Goal: Find specific page/section: Find specific page/section

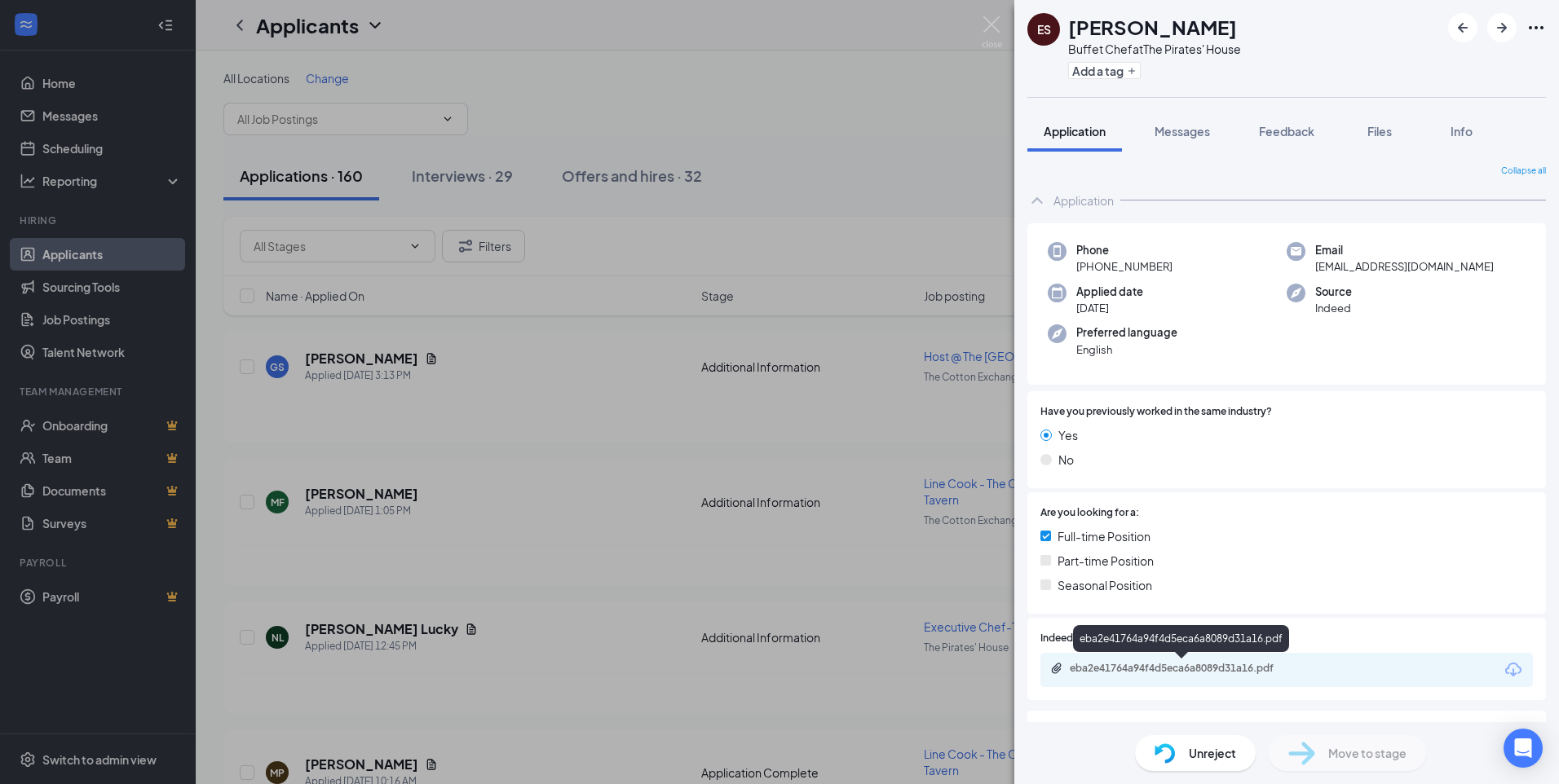
click at [1162, 668] on div "eba2e41764a94f4d5eca6a8089d31a16.pdf" at bounding box center [1184, 668] width 228 height 13
click at [997, 25] on img at bounding box center [992, 32] width 21 height 32
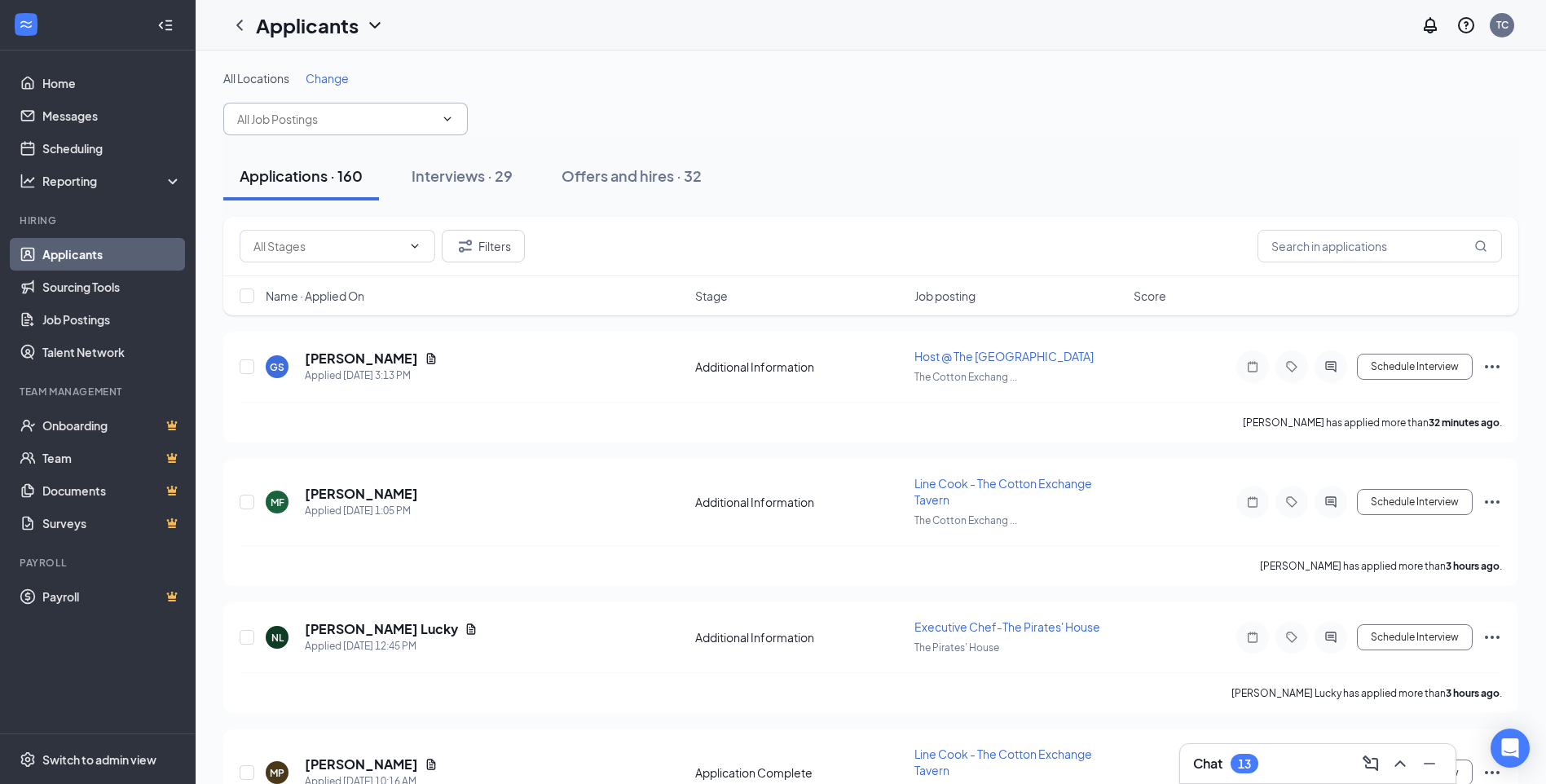
click at [447, 119] on icon "ChevronDown" at bounding box center [447, 118] width 13 height 13
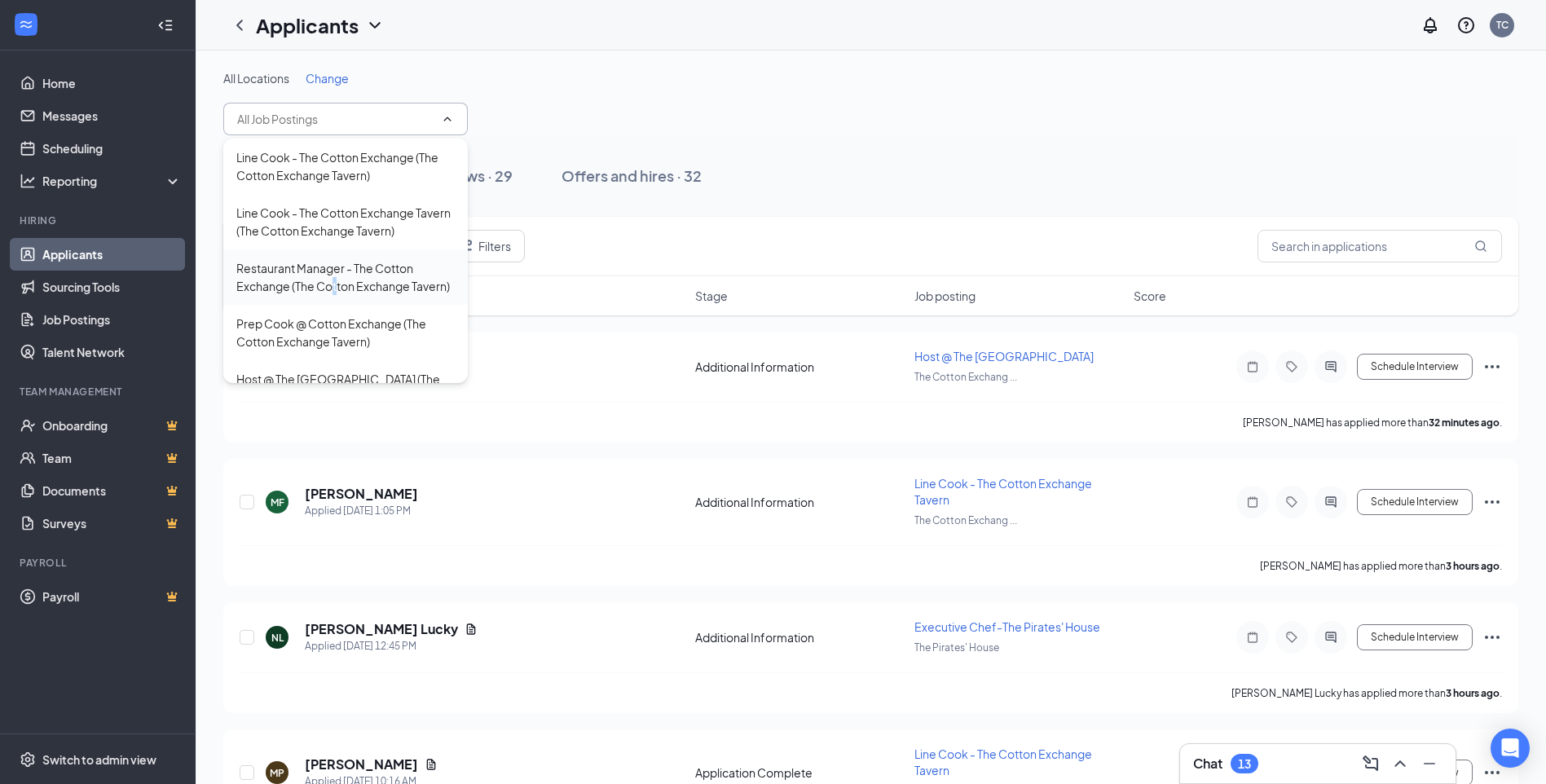
click at [336, 280] on div "Restaurant Manager - The Cotton Exchange (The Cotton Exchange Tavern)" at bounding box center [346, 277] width 219 height 36
type input "Restaurant Manager - The Cotton Exchange (The Cotton Exchange Tavern)"
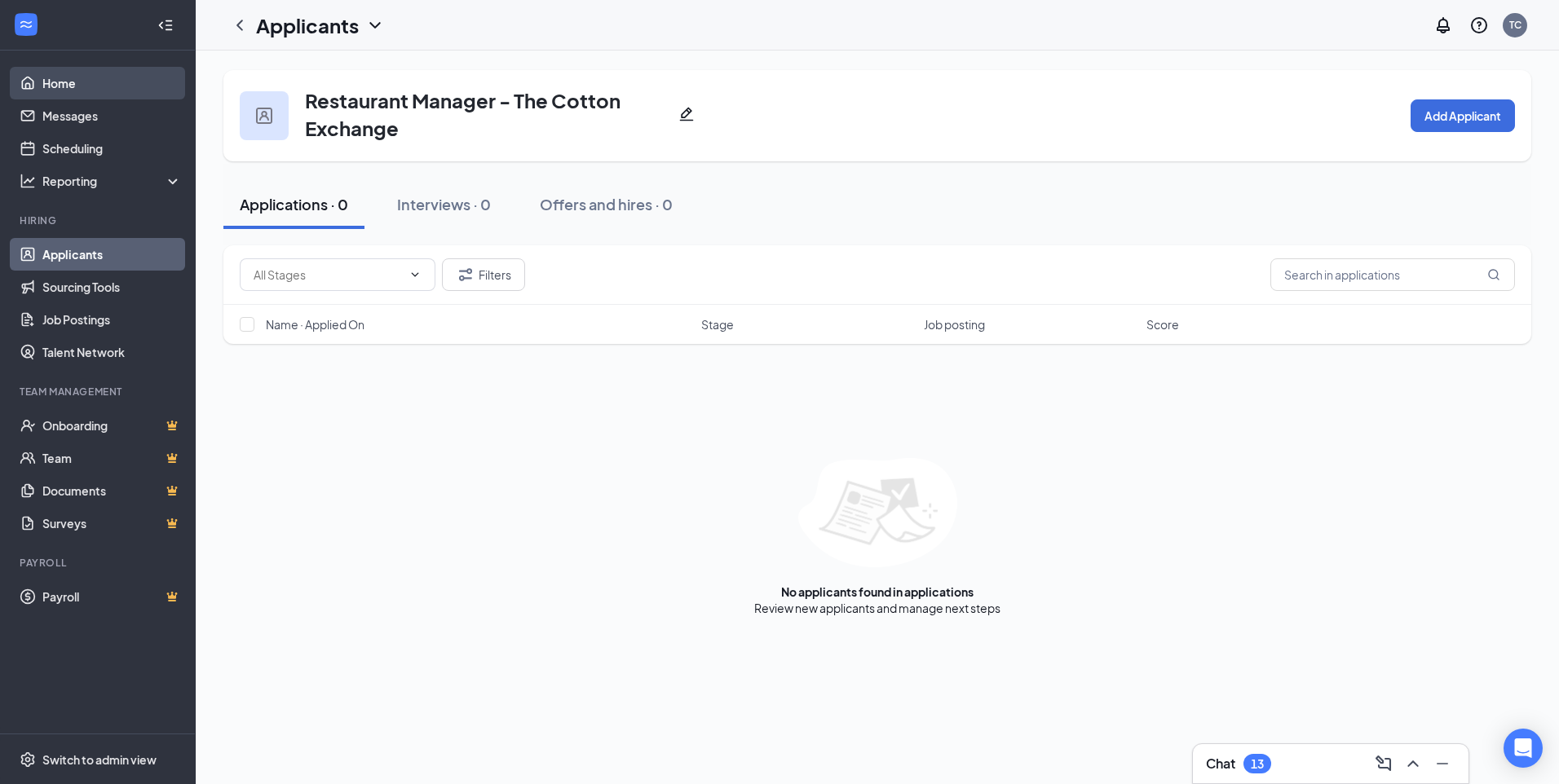
click at [60, 90] on link "Home" at bounding box center [112, 83] width 139 height 33
